Goal: Information Seeking & Learning: Learn about a topic

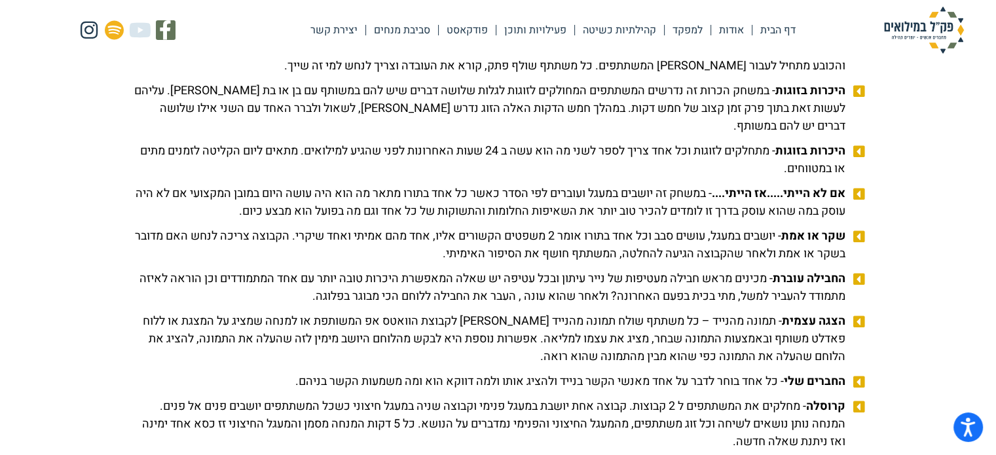
scroll to position [1440, 0]
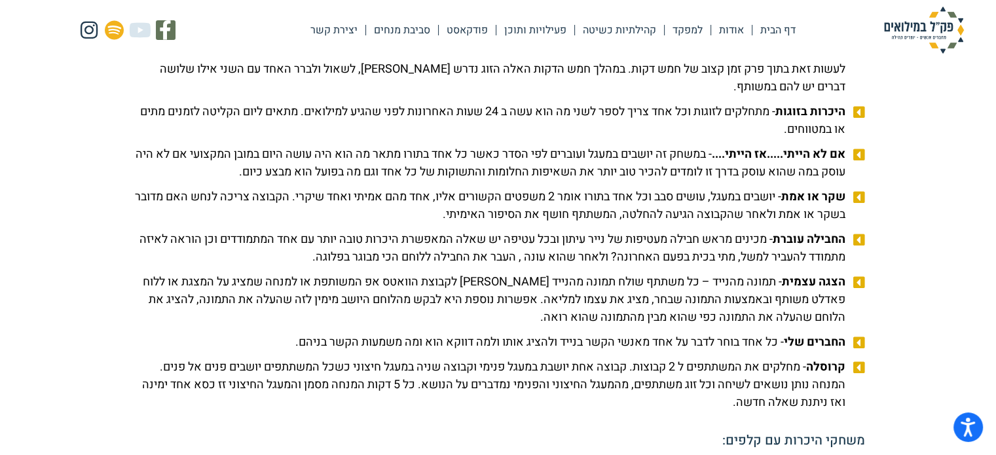
click at [669, 172] on span "אם לא הייתי.....אז הייתי.... - במשחק זה יושבים במעגל ועוברים לפי הסדר כאשר כל א…" at bounding box center [490, 162] width 717 height 35
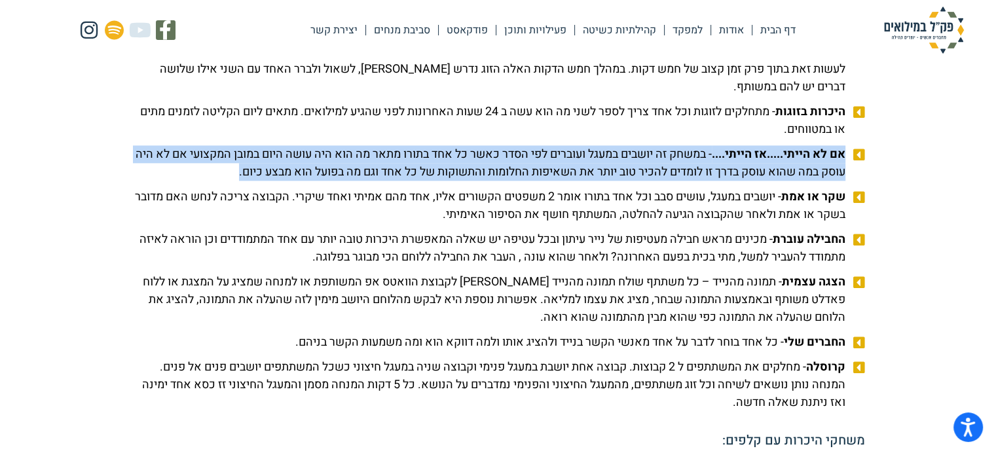
click at [669, 172] on span "אם לא הייתי.....אז הייתי.... - במשחק זה יושבים במעגל ועוברים לפי הסדר כאשר כל א…" at bounding box center [490, 162] width 717 height 35
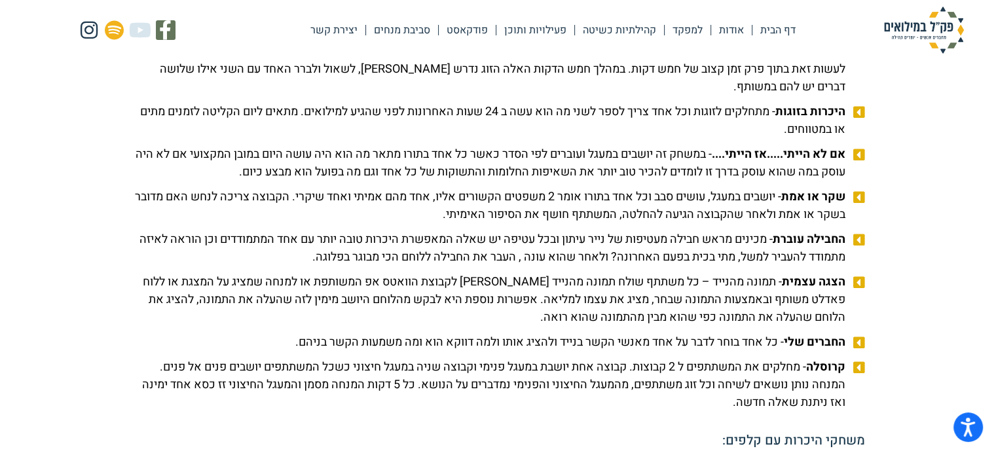
click at [580, 384] on span "קרוסלה - מחלקים את המשתתפים ל 2 קבוצות. קבוצה אחת יושבת במעגל פנימי וקבוצה שניה…" at bounding box center [490, 384] width 717 height 53
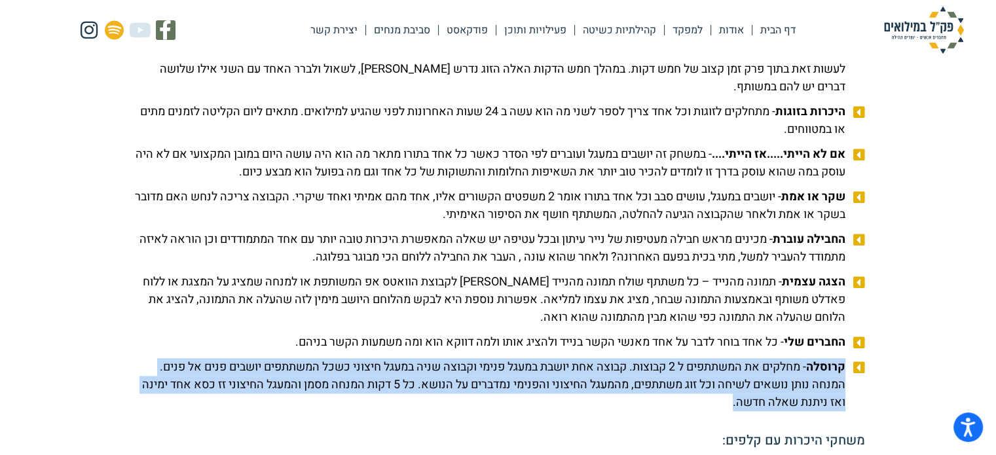
click at [580, 384] on span "קרוסלה - מחלקים את המשתתפים ל 2 קבוצות. קבוצה אחת יושבת במעגל פנימי וקבוצה שניה…" at bounding box center [490, 384] width 717 height 53
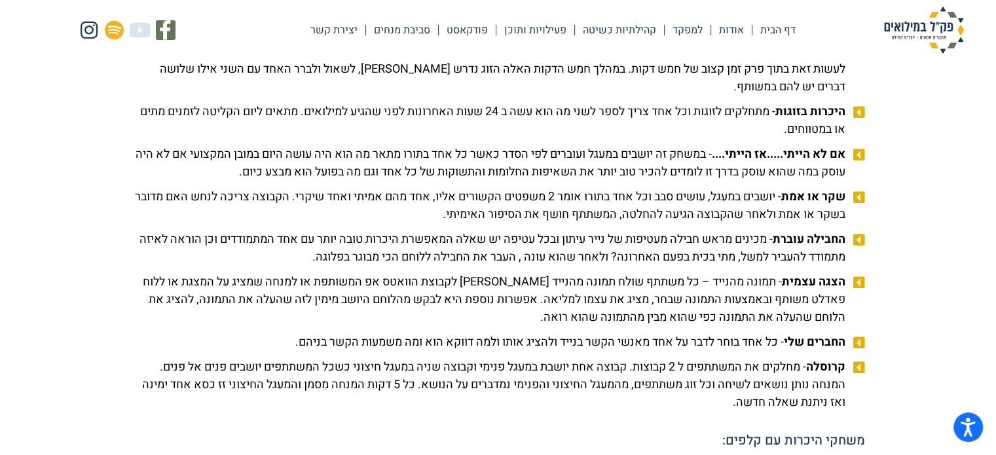
click at [666, 351] on span "החברים שלי - כל אחד בוחר לדבר על אחד מאנשי הקשר בנייד ולהציג אותו ולמה דווקא הו…" at bounding box center [571, 342] width 553 height 18
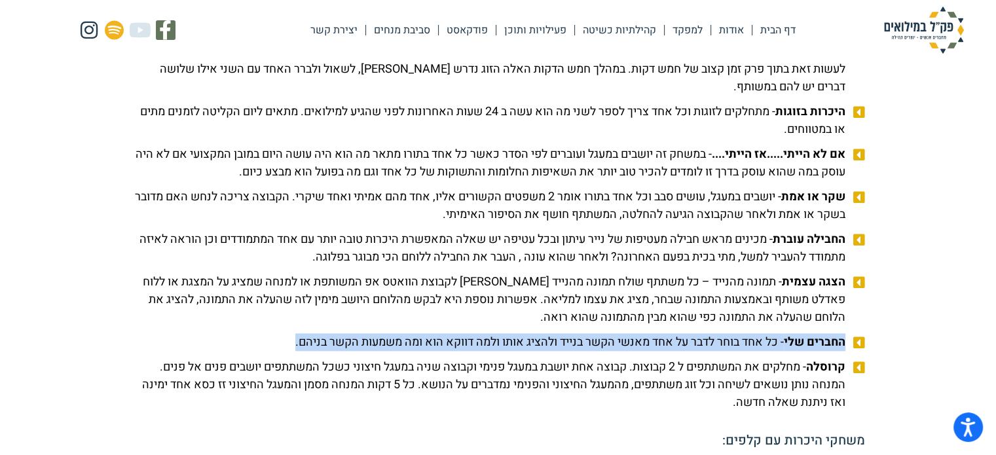
click at [666, 351] on span "החברים שלי - כל אחד בוחר לדבר על אחד מאנשי הקשר בנייד ולהציג אותו ולמה דווקא הו…" at bounding box center [571, 342] width 553 height 18
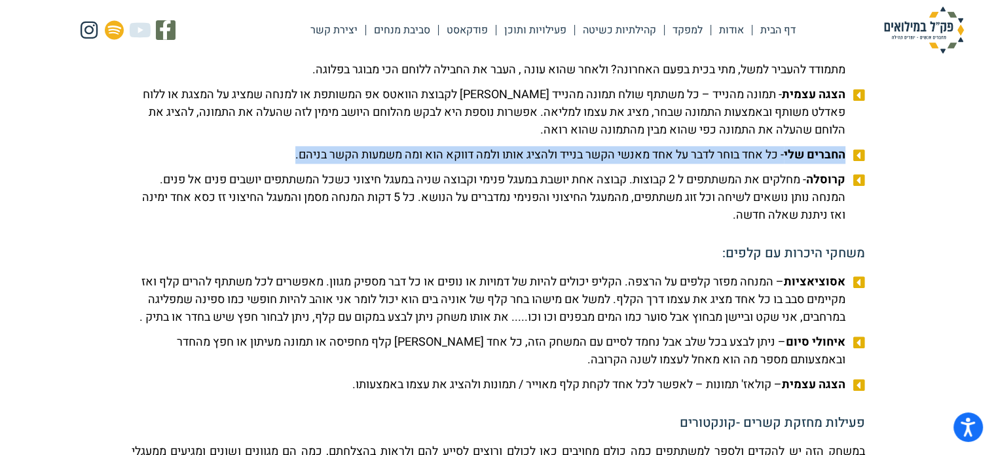
scroll to position [1702, 0]
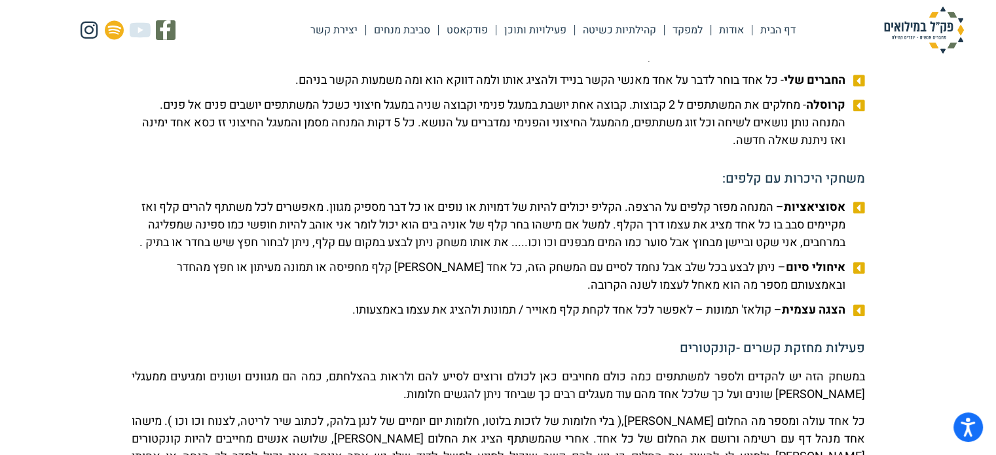
click at [682, 224] on span "אסוציאציות – המנחה מפזר קלפים על הרצפה. הקליפ יכולים להיות של דמויות או נופים א…" at bounding box center [490, 224] width 717 height 53
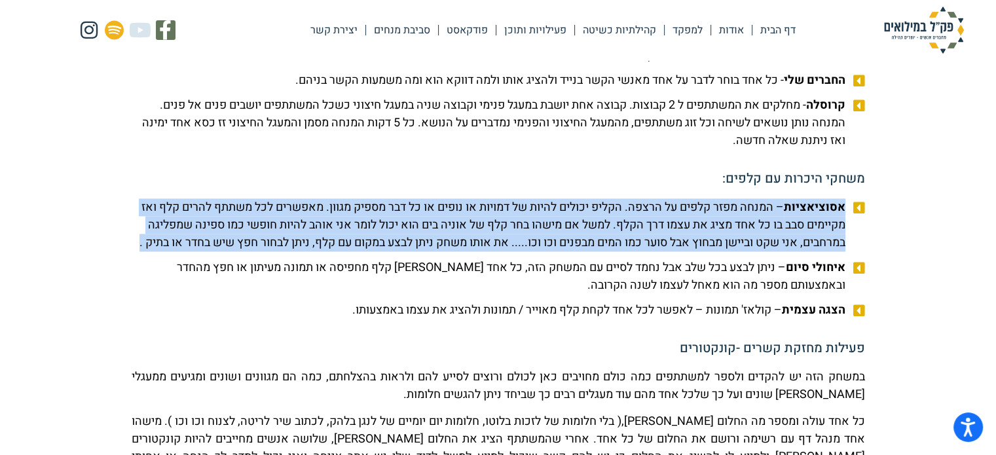
click at [682, 224] on span "אסוציאציות – המנחה מפזר קלפים על הרצפה. הקליפ יכולים להיות של דמויות או נופים א…" at bounding box center [490, 224] width 717 height 53
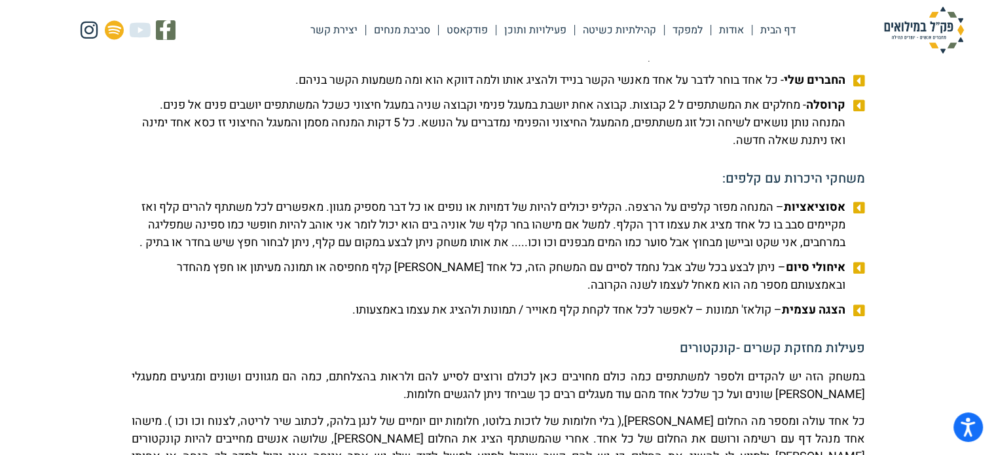
click at [736, 294] on span "איחולי סיום – ניתן לבצע בכל שלב אבל נחמד לסיים עם המשחק הזה, כל אחד [PERSON_NAM…" at bounding box center [490, 276] width 717 height 35
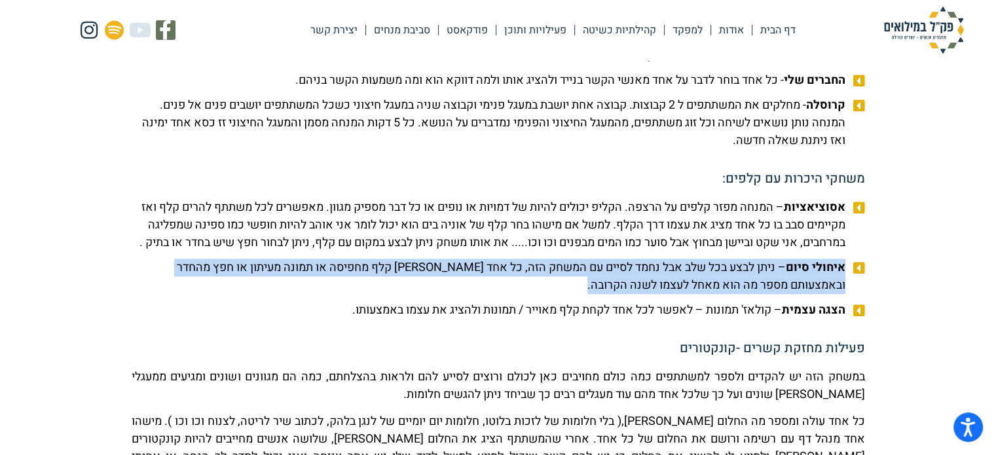
click at [736, 294] on span "איחולי סיום – ניתן לבצע בכל שלב אבל נחמד לסיים עם המשחק הזה, כל אחד [PERSON_NAM…" at bounding box center [490, 276] width 717 height 35
click at [731, 298] on li "איחולי סיום – ניתן לבצע בכל שלב אבל נחמד לסיים עם המשחק הזה, כל אחד [PERSON_NAM…" at bounding box center [498, 278] width 733 height 39
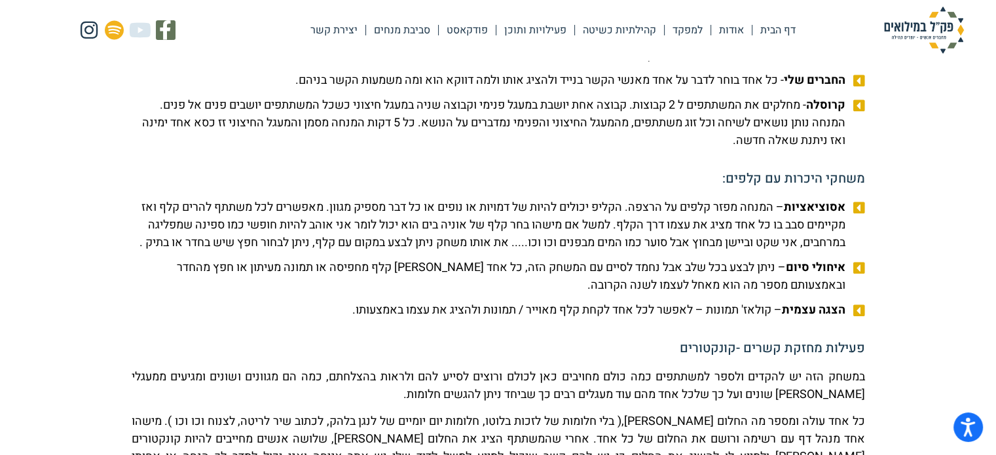
click at [723, 319] on span "הצגה עצמית – קולאז' תמונות – לאפשר לכל אחד לקחת קלף מאוייר / תמונות ולהציג את ע…" at bounding box center [600, 310] width 496 height 18
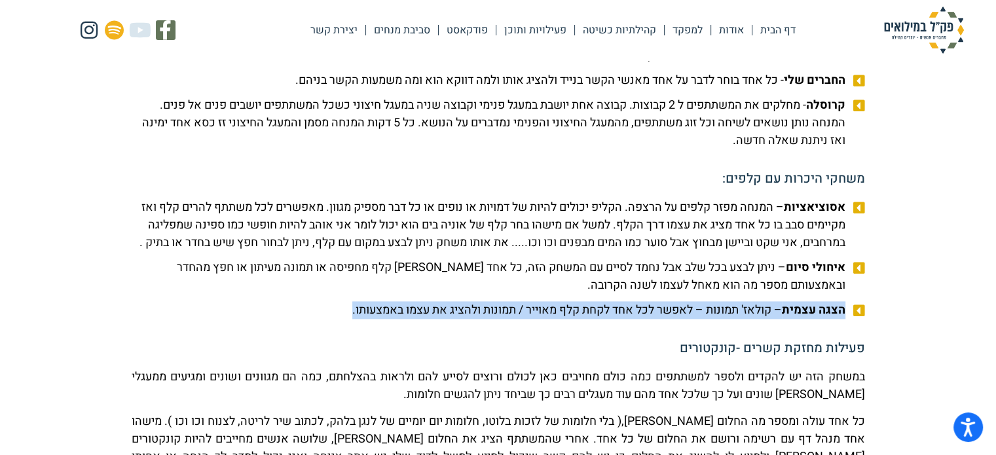
click at [723, 319] on span "הצגה עצמית – קולאז' תמונות – לאפשר לכל אחד לקחת קלף מאוייר / תמונות ולהציג את ע…" at bounding box center [600, 310] width 496 height 18
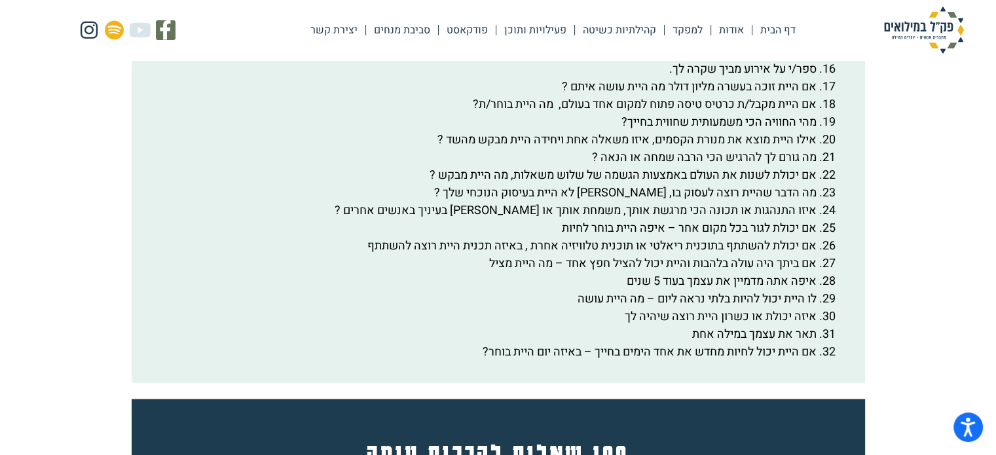
scroll to position [2619, 0]
